Goal: Information Seeking & Learning: Learn about a topic

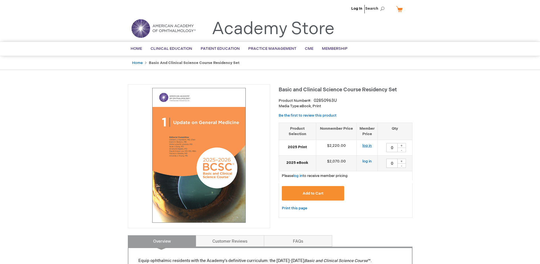
click at [367, 146] on link "log in" at bounding box center [366, 145] width 9 height 5
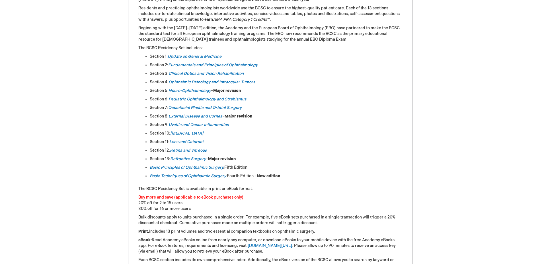
scroll to position [192, 0]
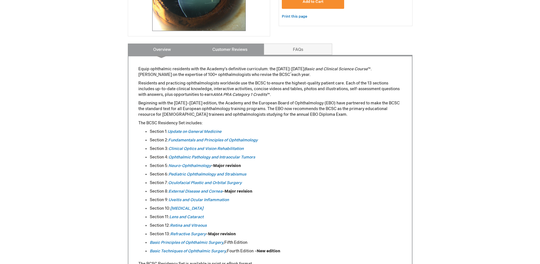
click at [220, 54] on link "Customer Reviews" at bounding box center [230, 49] width 68 height 11
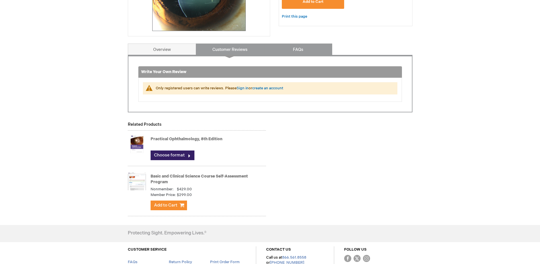
click at [289, 52] on link "FAQs" at bounding box center [298, 49] width 68 height 11
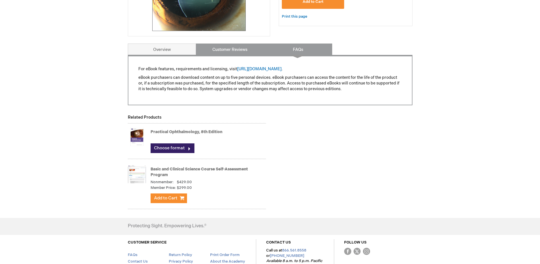
click at [240, 51] on link "Customer Reviews" at bounding box center [230, 49] width 68 height 11
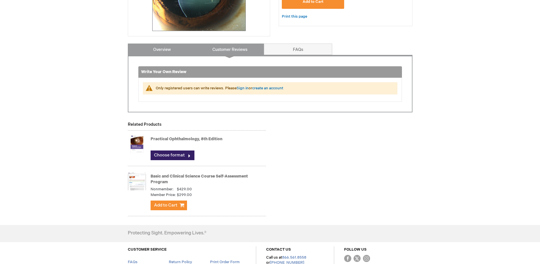
click at [185, 50] on link "Overview" at bounding box center [162, 49] width 68 height 11
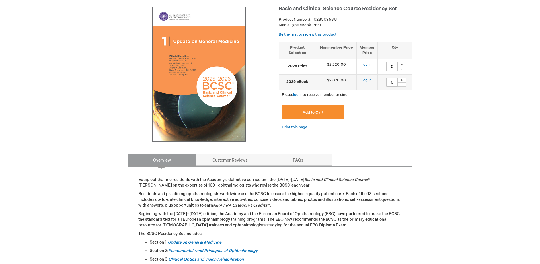
scroll to position [0, 0]
